Goal: Transaction & Acquisition: Purchase product/service

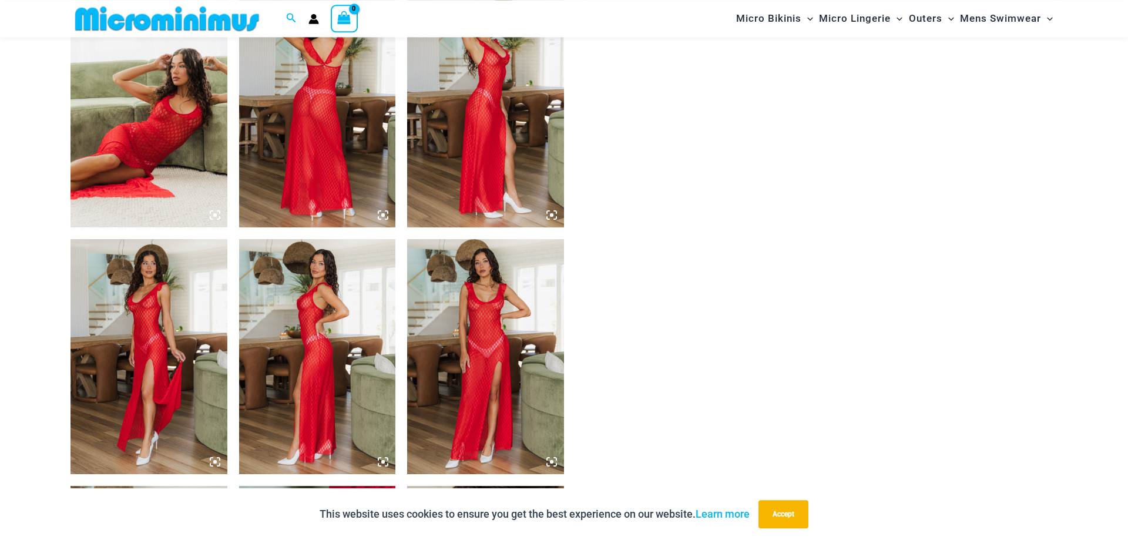
scroll to position [1008, 0]
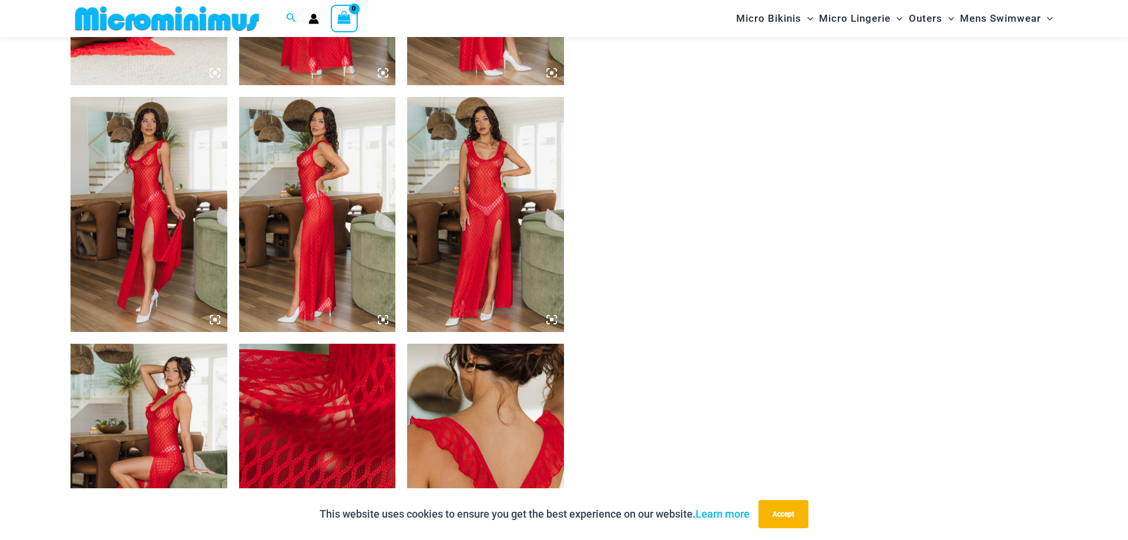
click at [508, 160] on img at bounding box center [485, 214] width 157 height 235
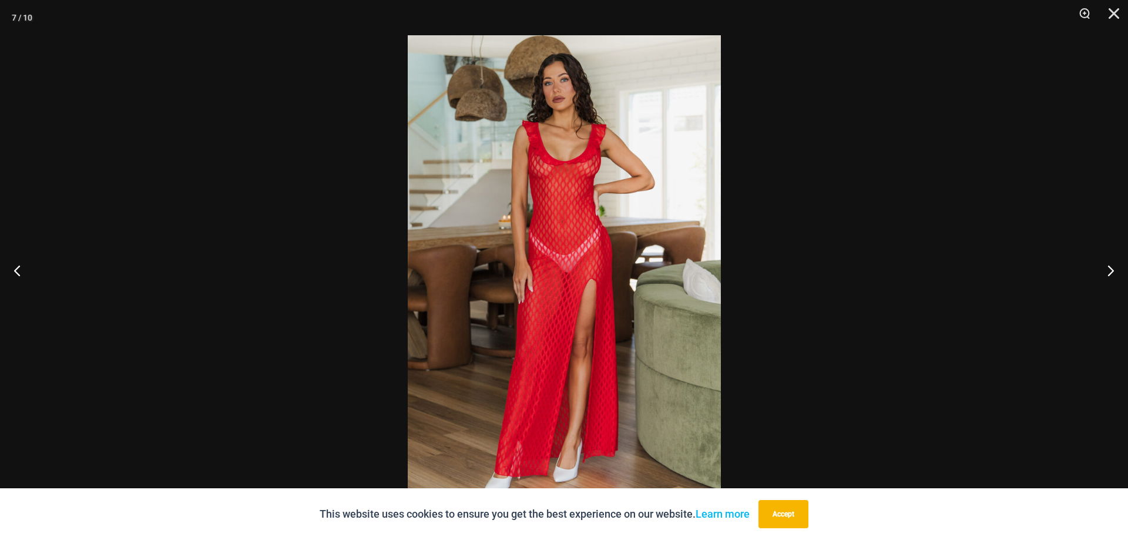
click at [607, 153] on img at bounding box center [564, 269] width 313 height 469
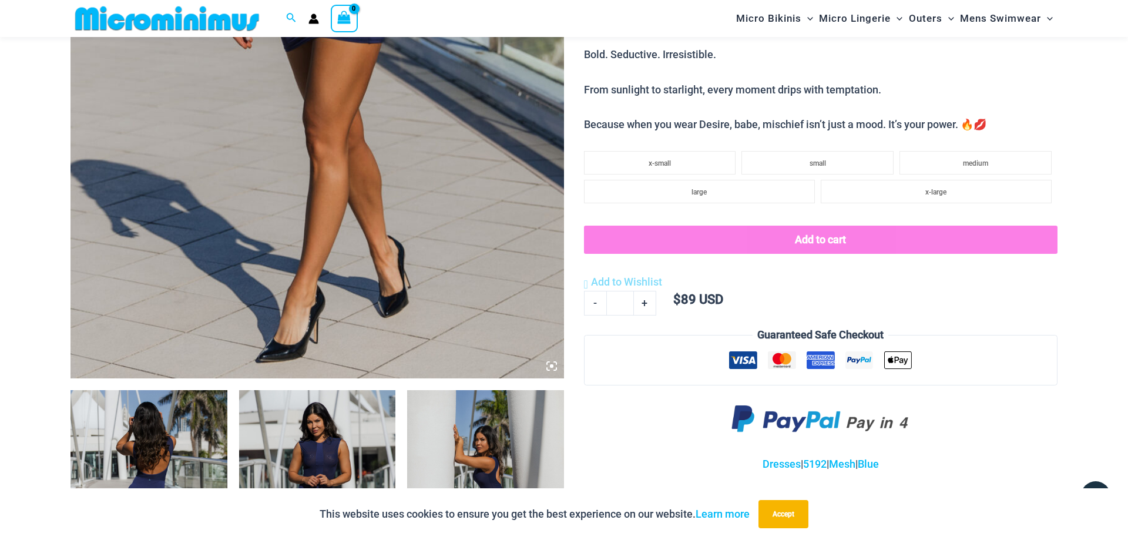
scroll to position [768, 0]
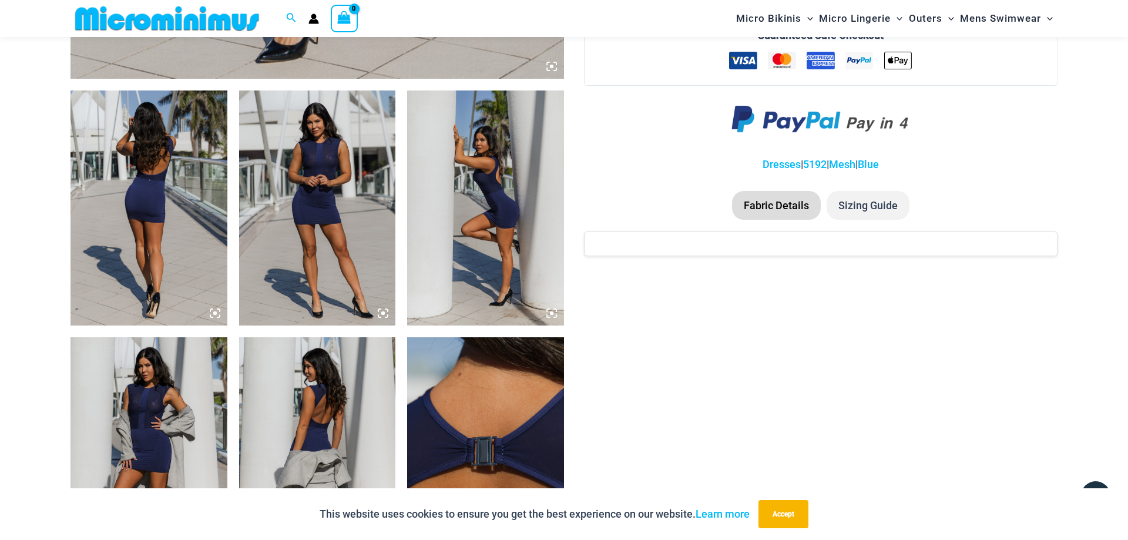
click at [182, 211] on img at bounding box center [148, 207] width 157 height 235
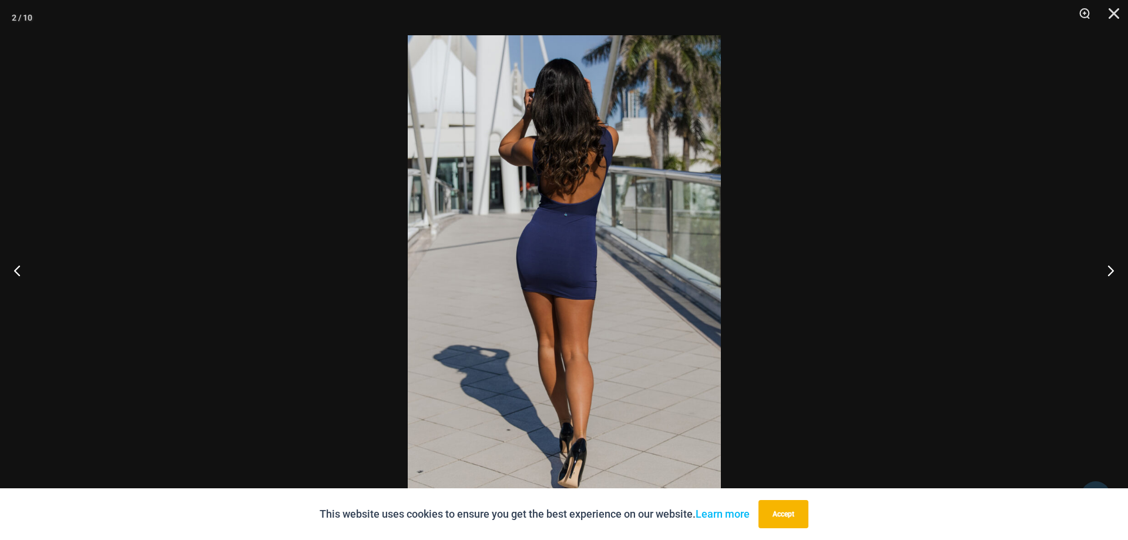
click at [583, 134] on img at bounding box center [564, 269] width 313 height 469
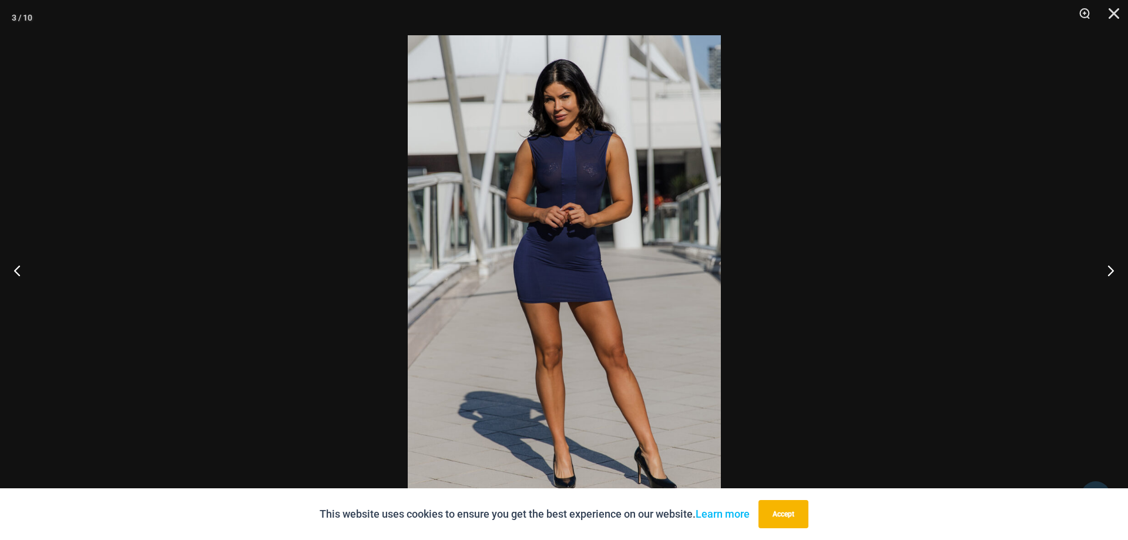
click at [583, 134] on img at bounding box center [564, 269] width 313 height 469
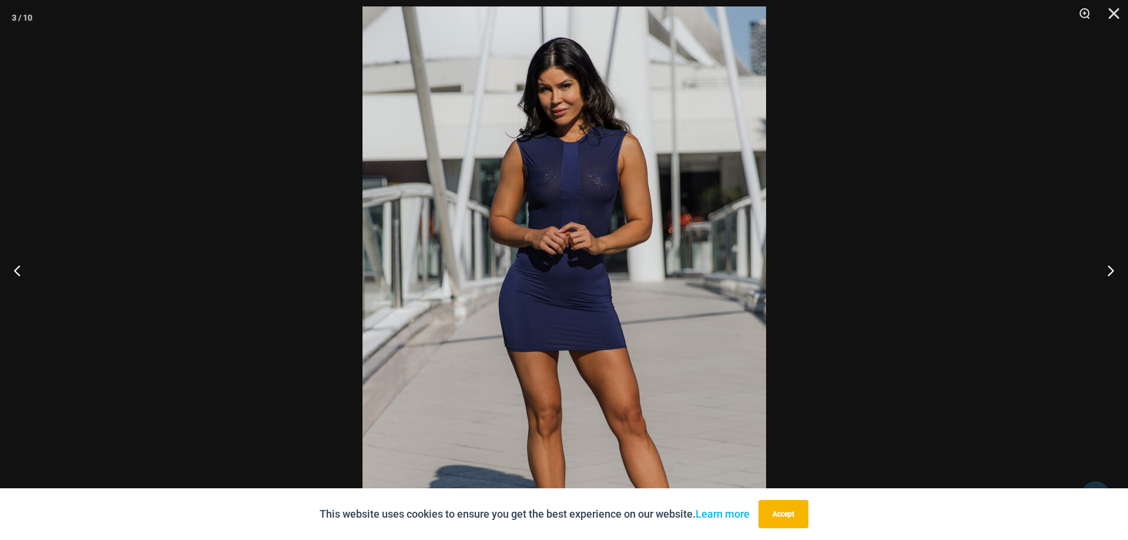
click at [583, 134] on img at bounding box center [564, 308] width 404 height 605
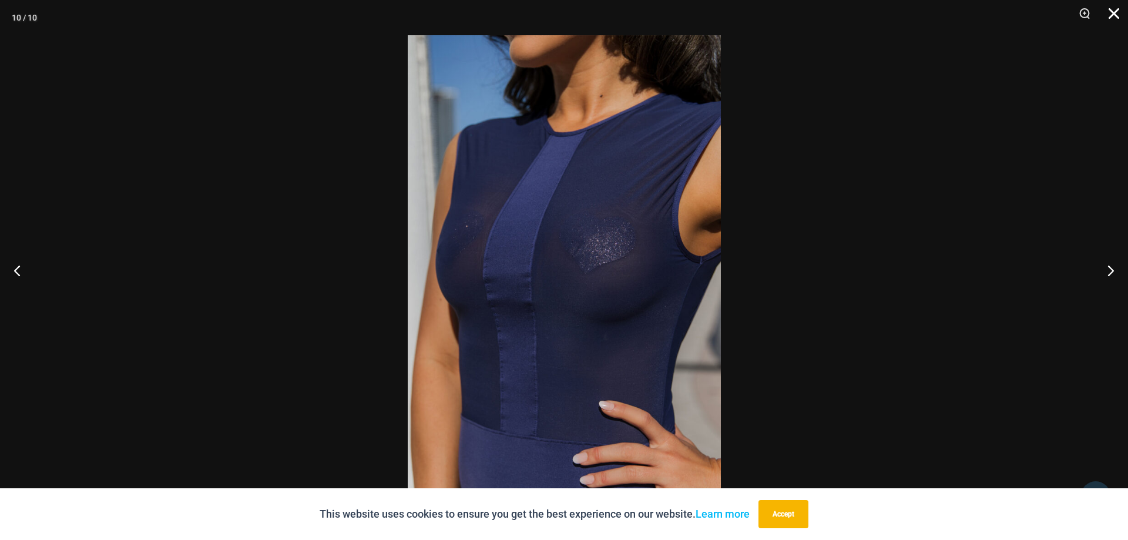
click at [1105, 15] on button "Close" at bounding box center [1109, 17] width 29 height 35
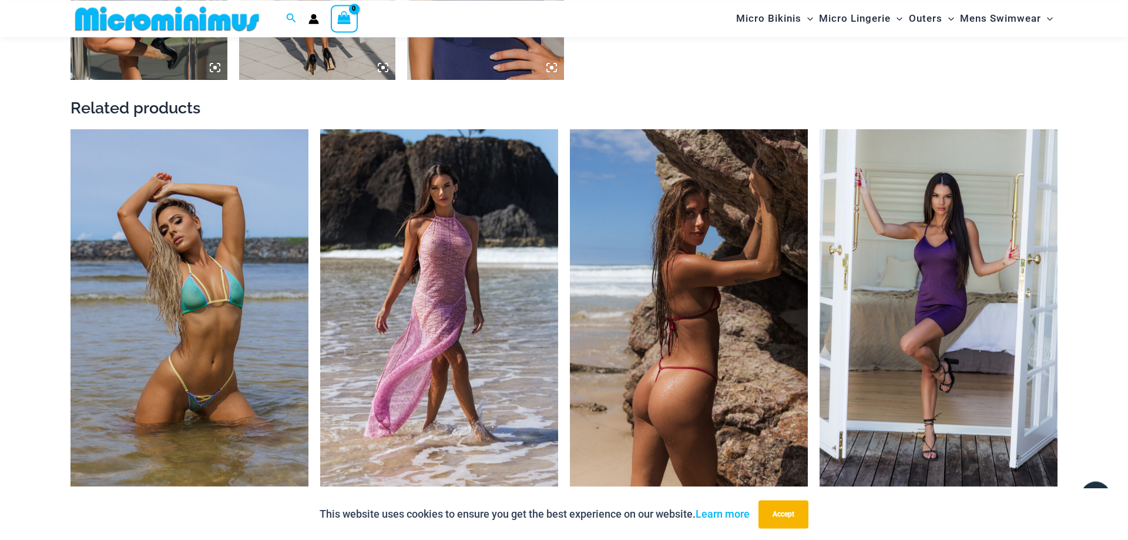
scroll to position [1667, 0]
